Goal: Information Seeking & Learning: Learn about a topic

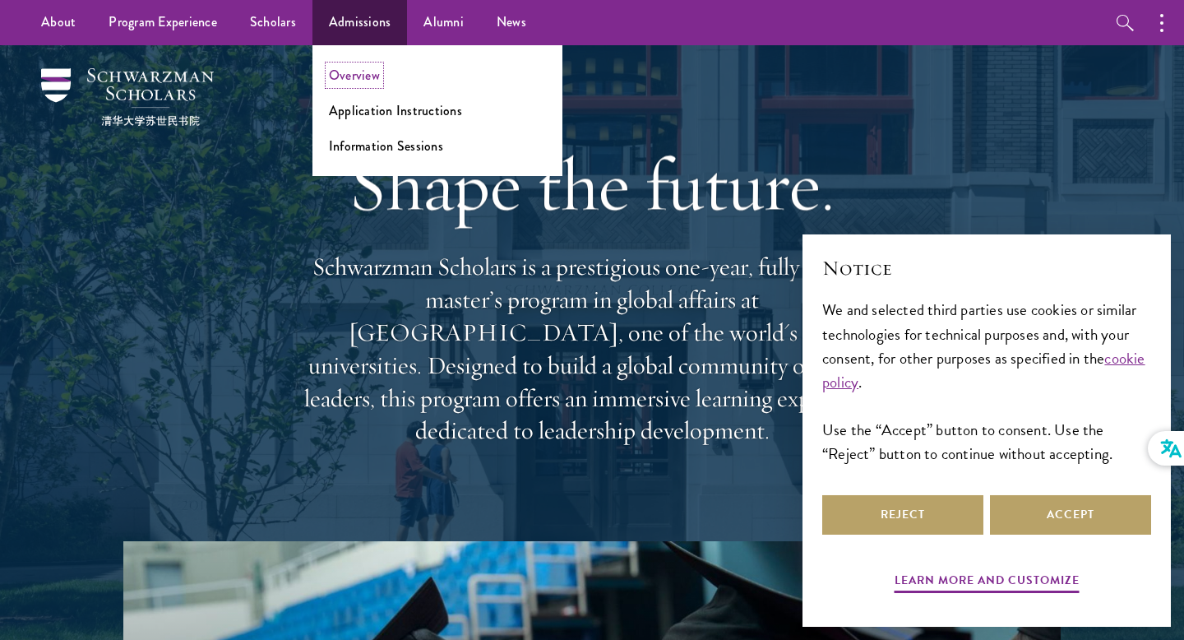
click at [373, 75] on link "Overview" at bounding box center [354, 75] width 51 height 19
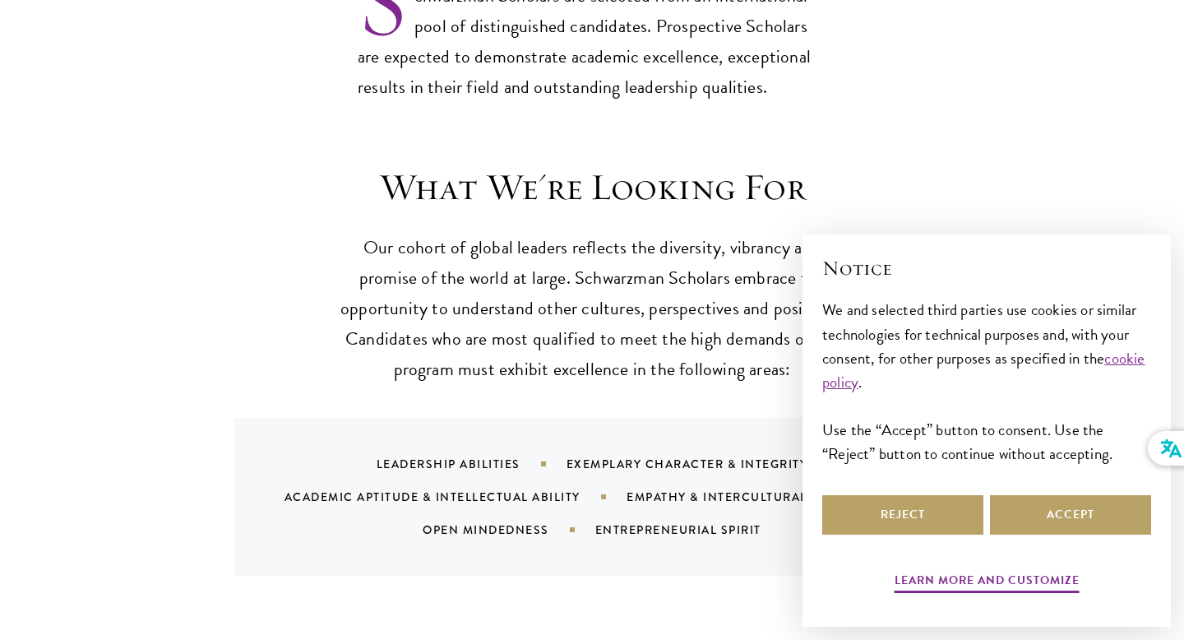
scroll to position [1463, 0]
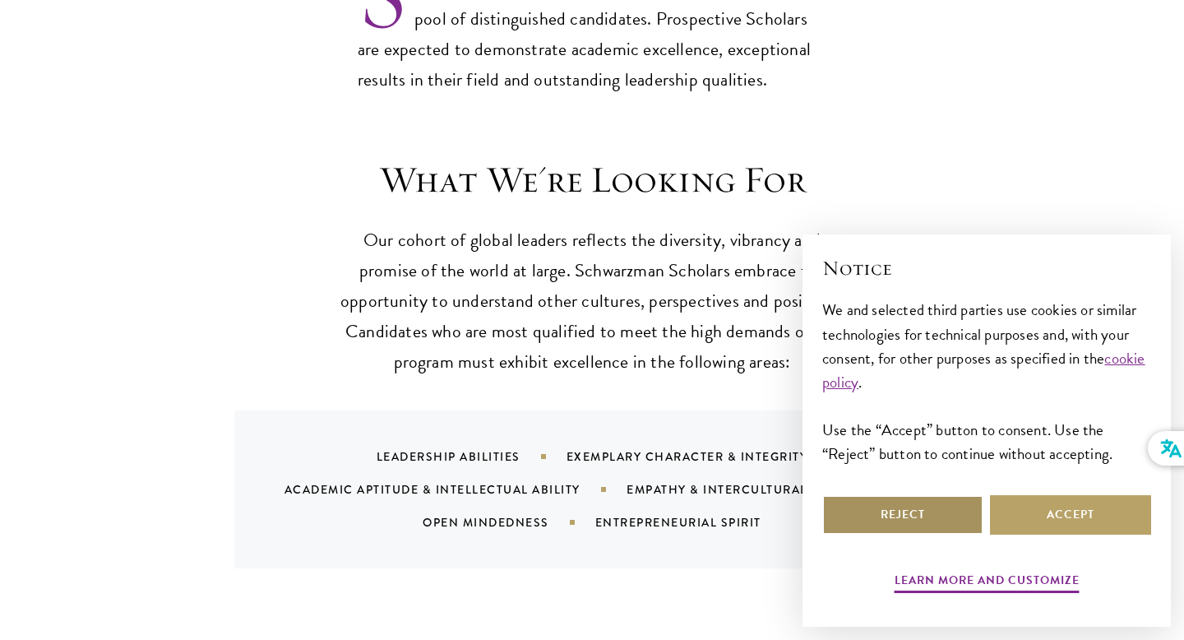
click at [941, 506] on button "Reject" at bounding box center [902, 514] width 161 height 39
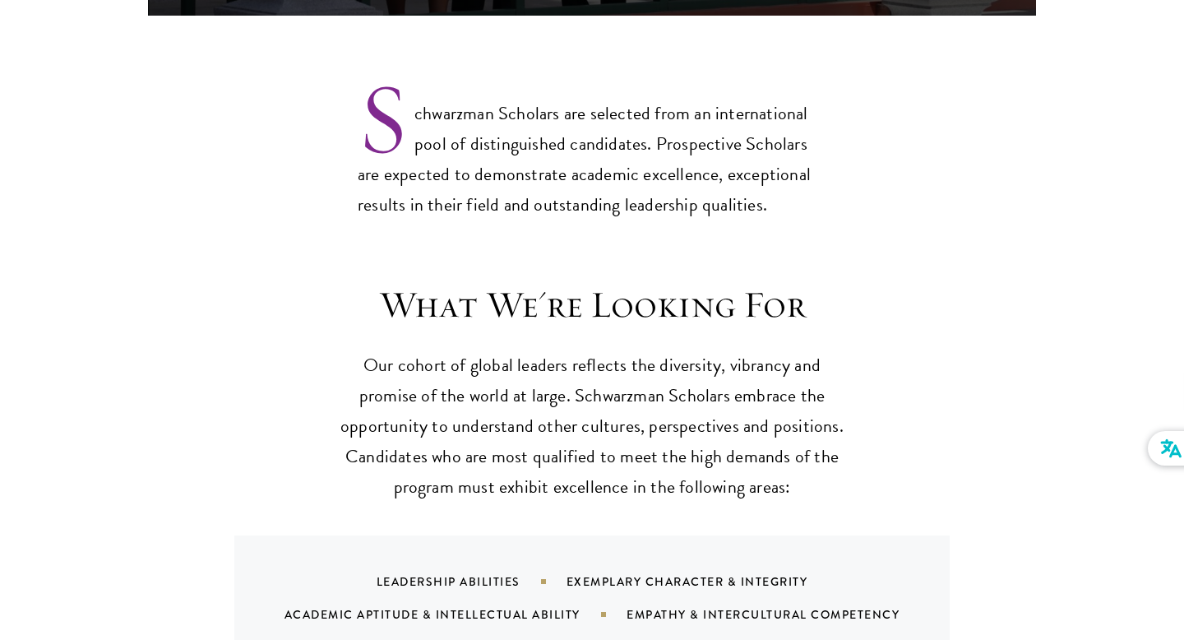
scroll to position [1375, 0]
